Goal: Navigation & Orientation: Find specific page/section

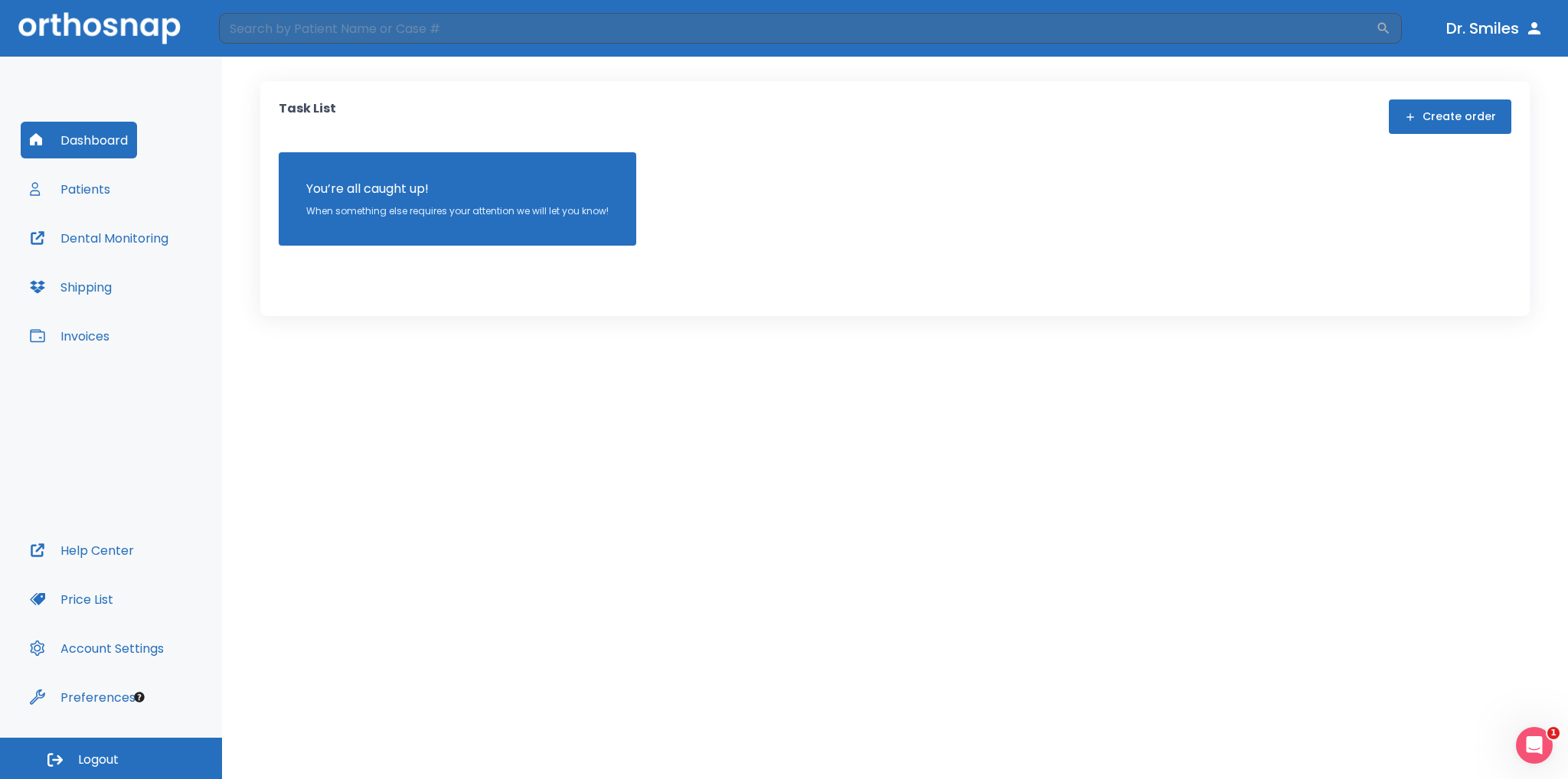
click at [58, 188] on button "Patients" at bounding box center [70, 189] width 99 height 36
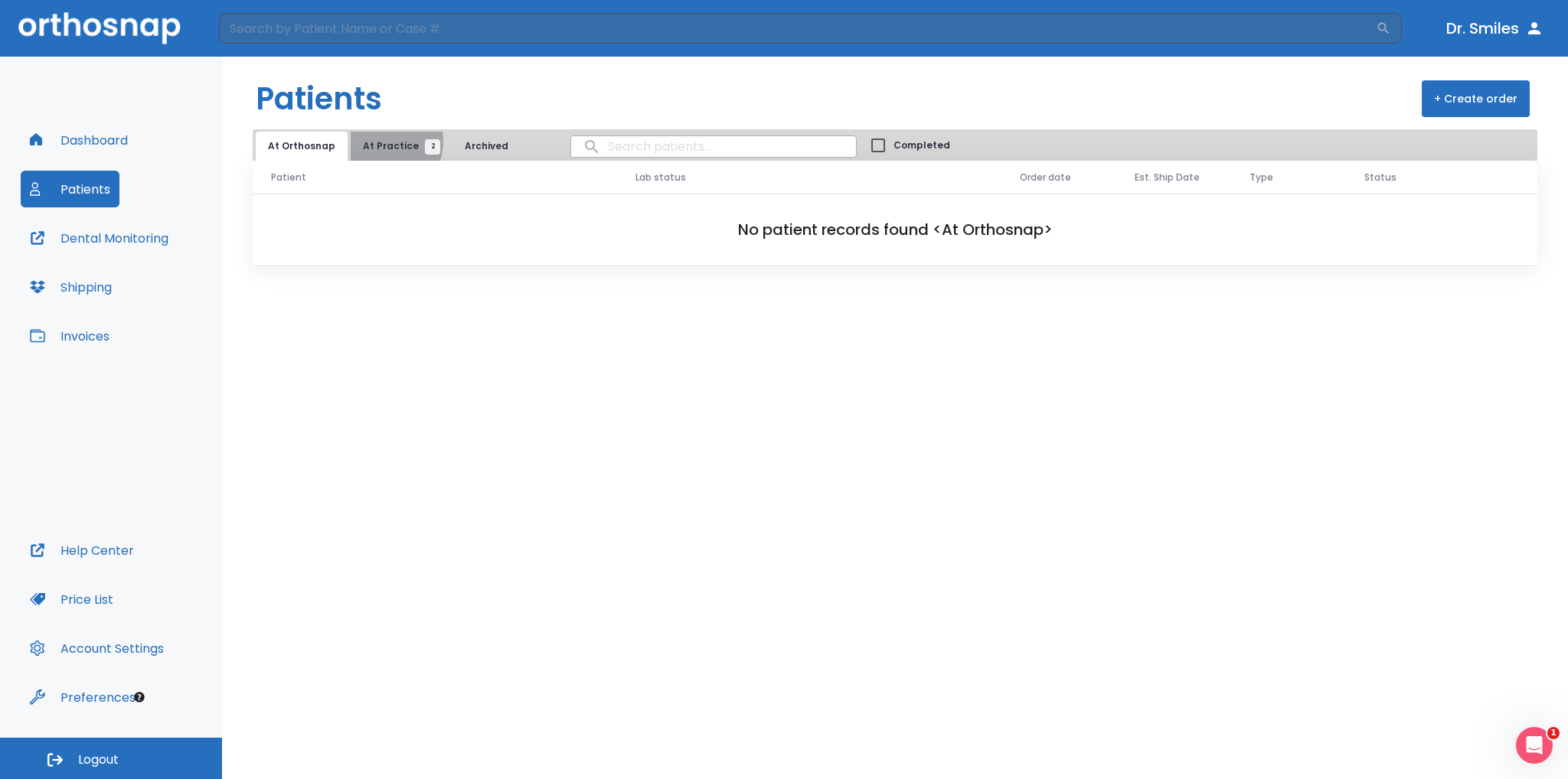
click at [373, 141] on span "At Practice 2" at bounding box center [397, 146] width 70 height 13
